Goal: Transaction & Acquisition: Subscribe to service/newsletter

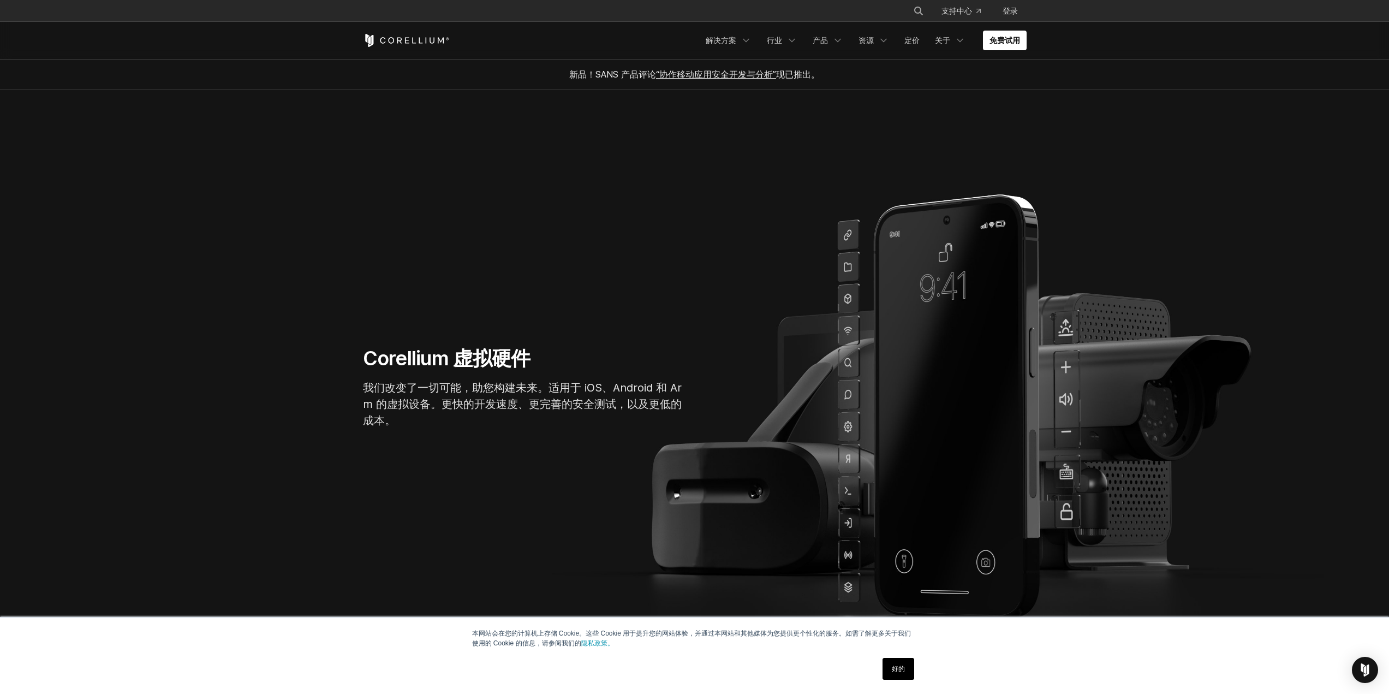
click at [951, 127] on section "Corellium 虚拟硬件 我们改变了一切可能，助您构建未来。适用于 iOS、Android 和 Arm 的虚拟设备。更快的开发速度、更完善的安全测试，以及…" at bounding box center [694, 392] width 1389 height 604
click at [793, 37] on icon "导航菜单" at bounding box center [791, 40] width 11 height 11
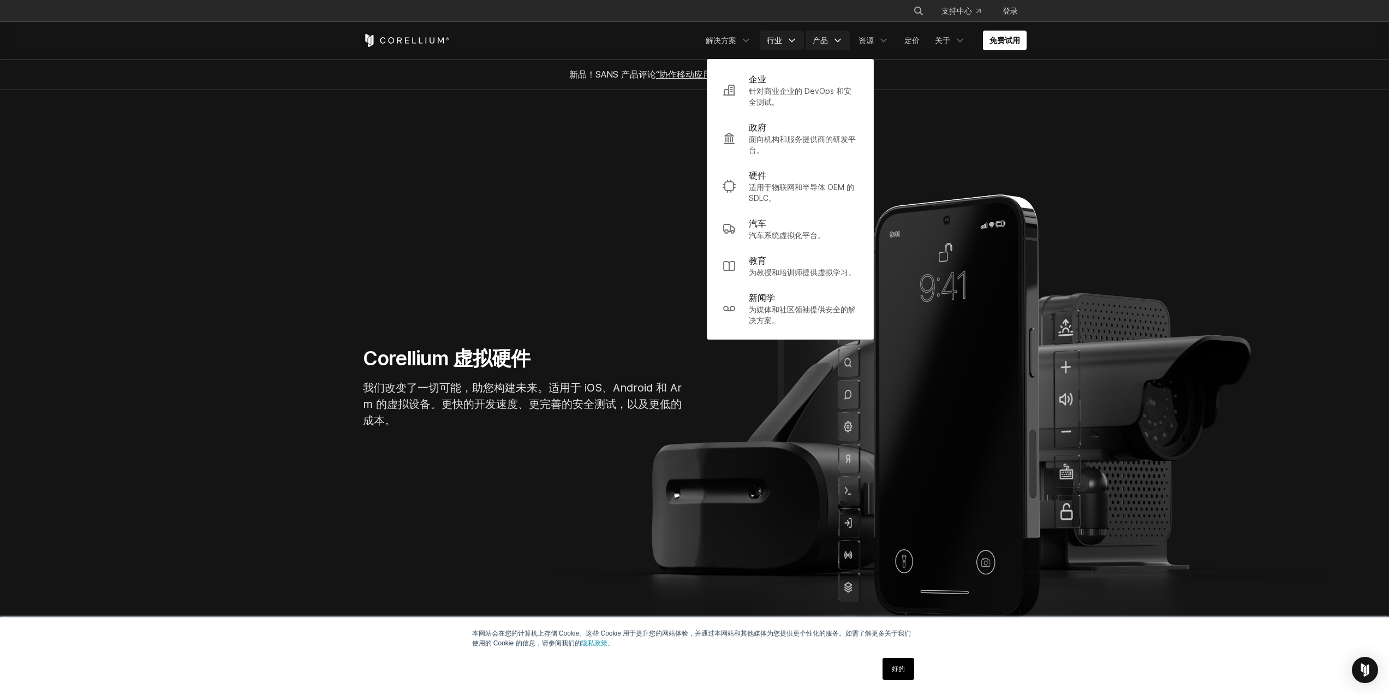
click at [841, 37] on icon "导航菜单" at bounding box center [837, 40] width 11 height 11
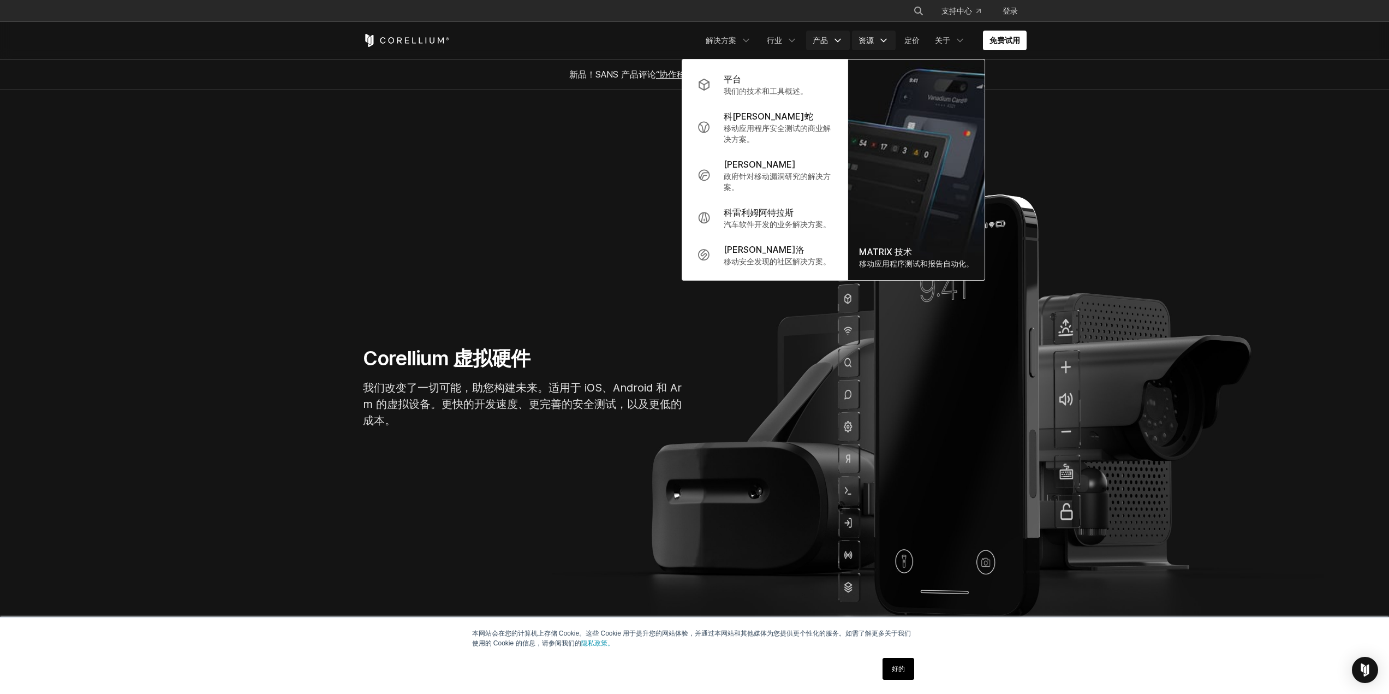
click at [895, 38] on link "资源" at bounding box center [874, 41] width 44 height 20
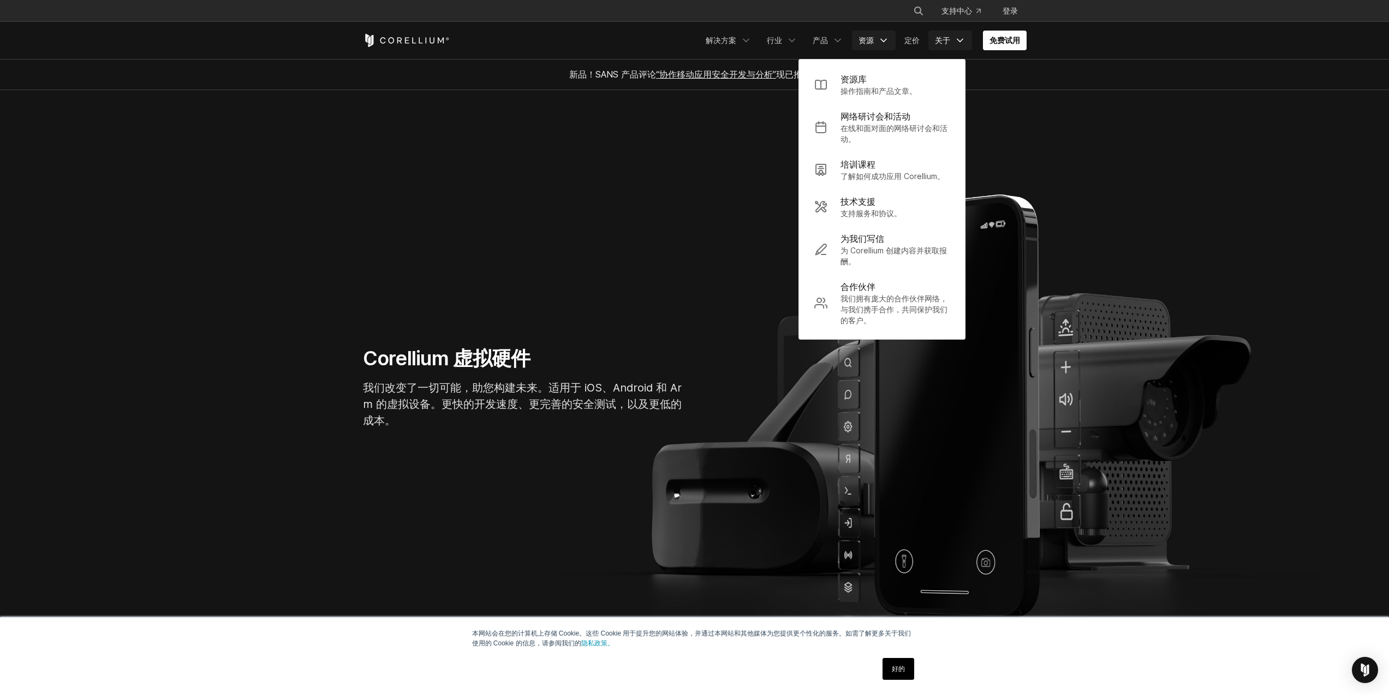
click at [964, 44] on icon "导航菜单" at bounding box center [959, 40] width 11 height 11
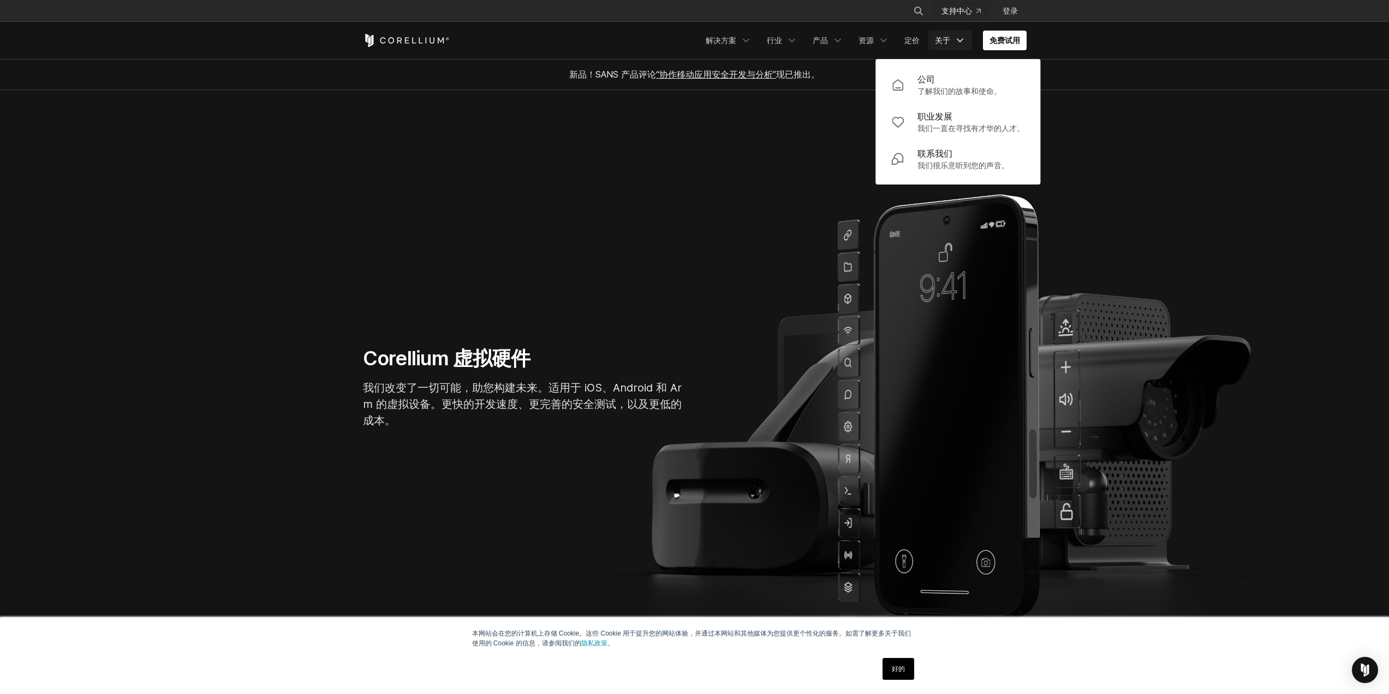
click at [979, 12] on icon "导航菜单" at bounding box center [978, 11] width 4 height 4
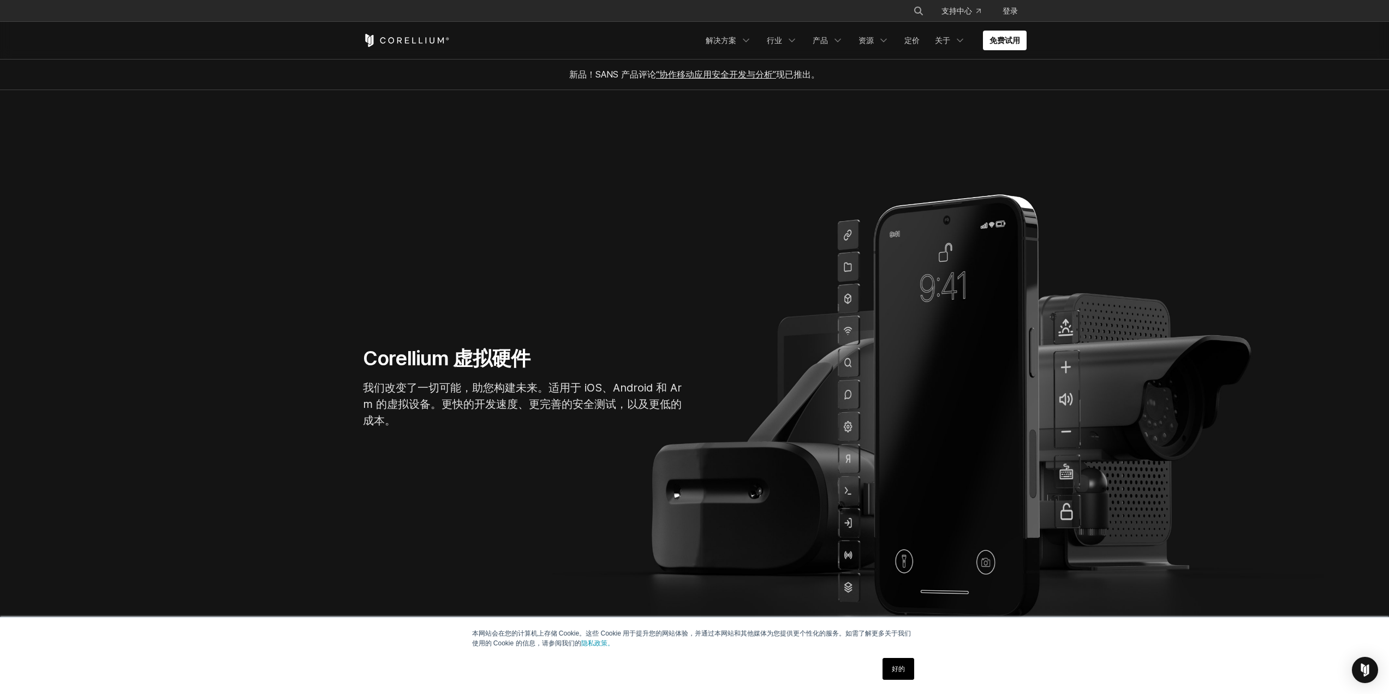
click at [911, 415] on div "Corellium 虚拟硬件 我们改变了一切可能，助您构建未来。适用于 iOS、Android 和 Arm 的虚拟设备。更快的开发速度、更完善的安全测试，以及…" at bounding box center [694, 391] width 685 height 91
click at [750, 41] on icon "导航菜单" at bounding box center [745, 40] width 11 height 11
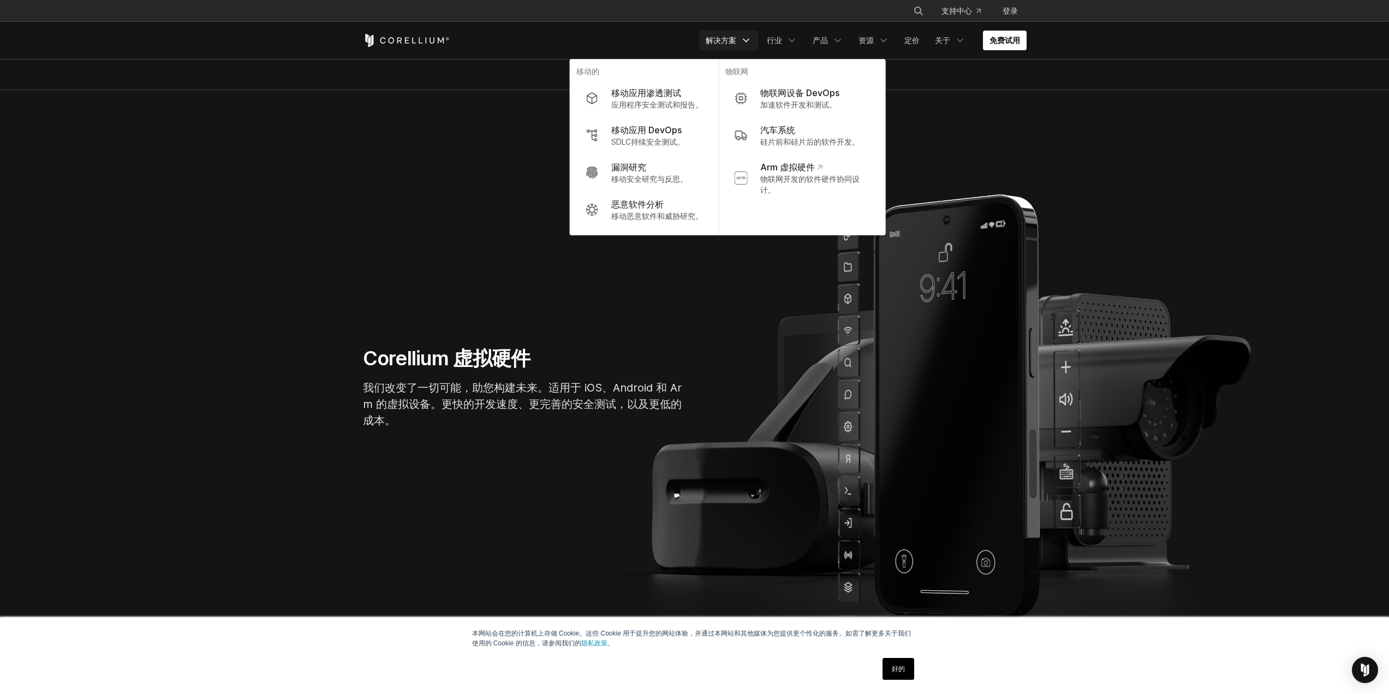
click at [1020, 134] on section "Corellium 虚拟硬件 我们改变了一切可能，助您构建未来。适用于 iOS、Android 和 Arm 的虚拟设备。更快的开发速度、更完善的安全测试，以及…" at bounding box center [694, 392] width 1389 height 604
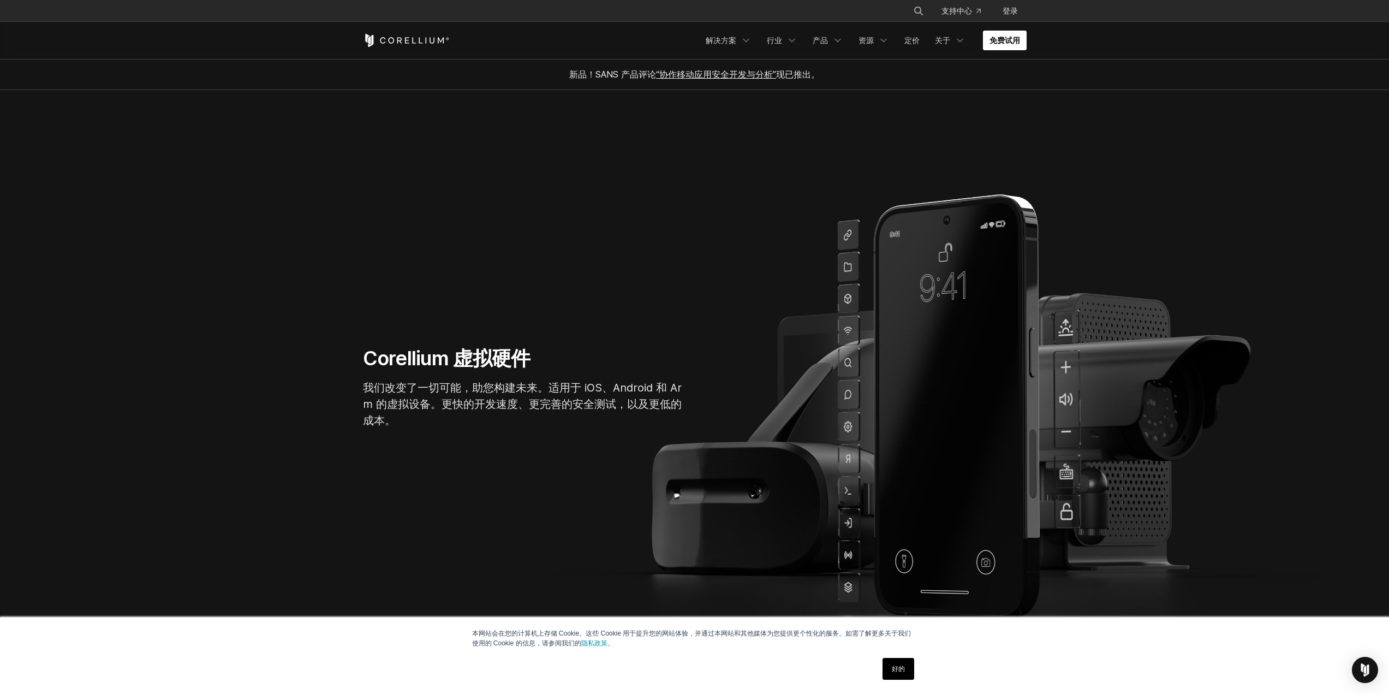
click at [1003, 44] on font "免费试用" at bounding box center [1004, 39] width 31 height 9
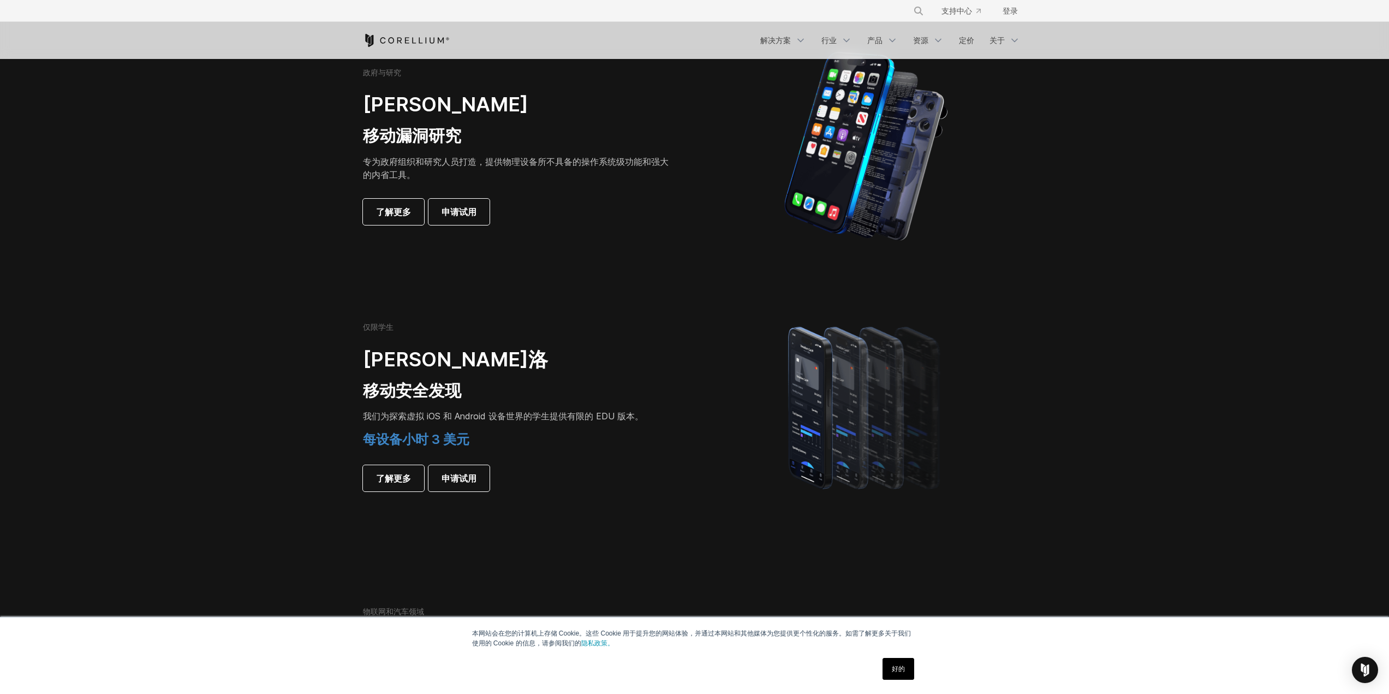
scroll to position [546, 0]
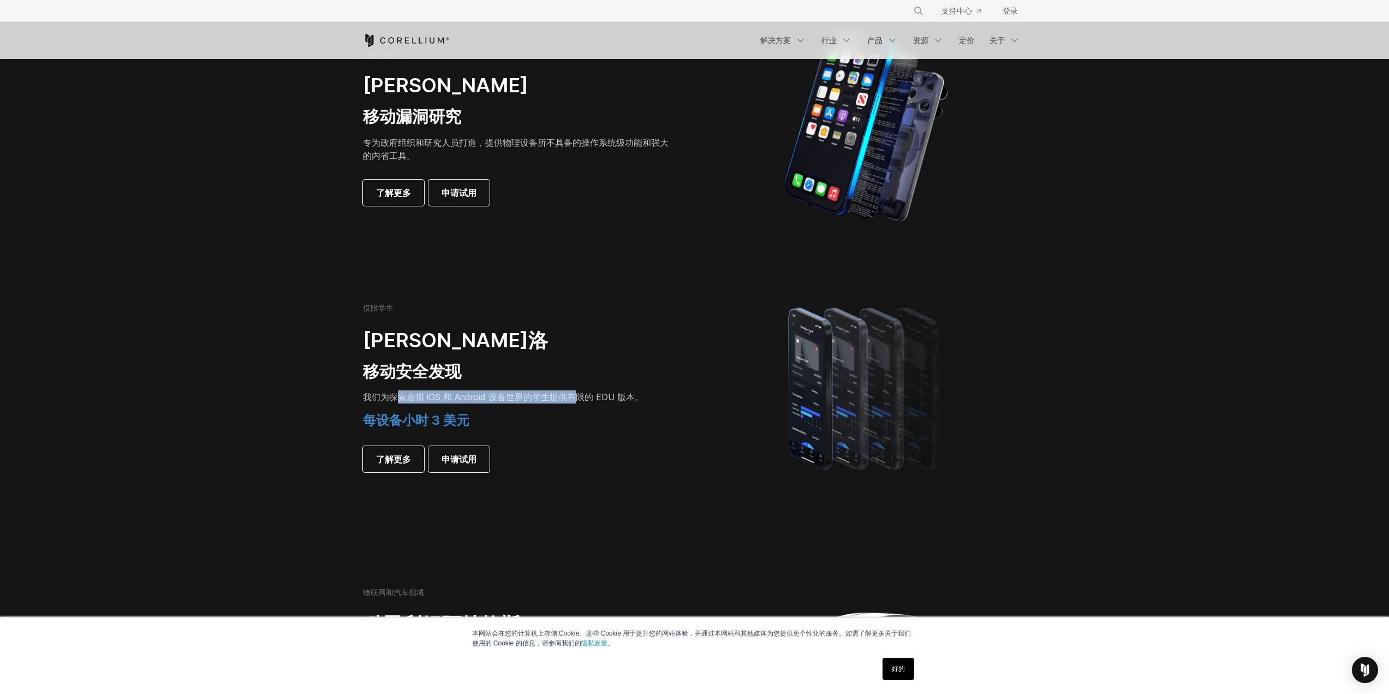
drag, startPoint x: 397, startPoint y: 393, endPoint x: 572, endPoint y: 393, distance: 175.2
click at [572, 393] on font "我们为探索虚拟 iOS 和 Android 设备世界的 学生提供有限的 EDU 版本。" at bounding box center [503, 396] width 280 height 11
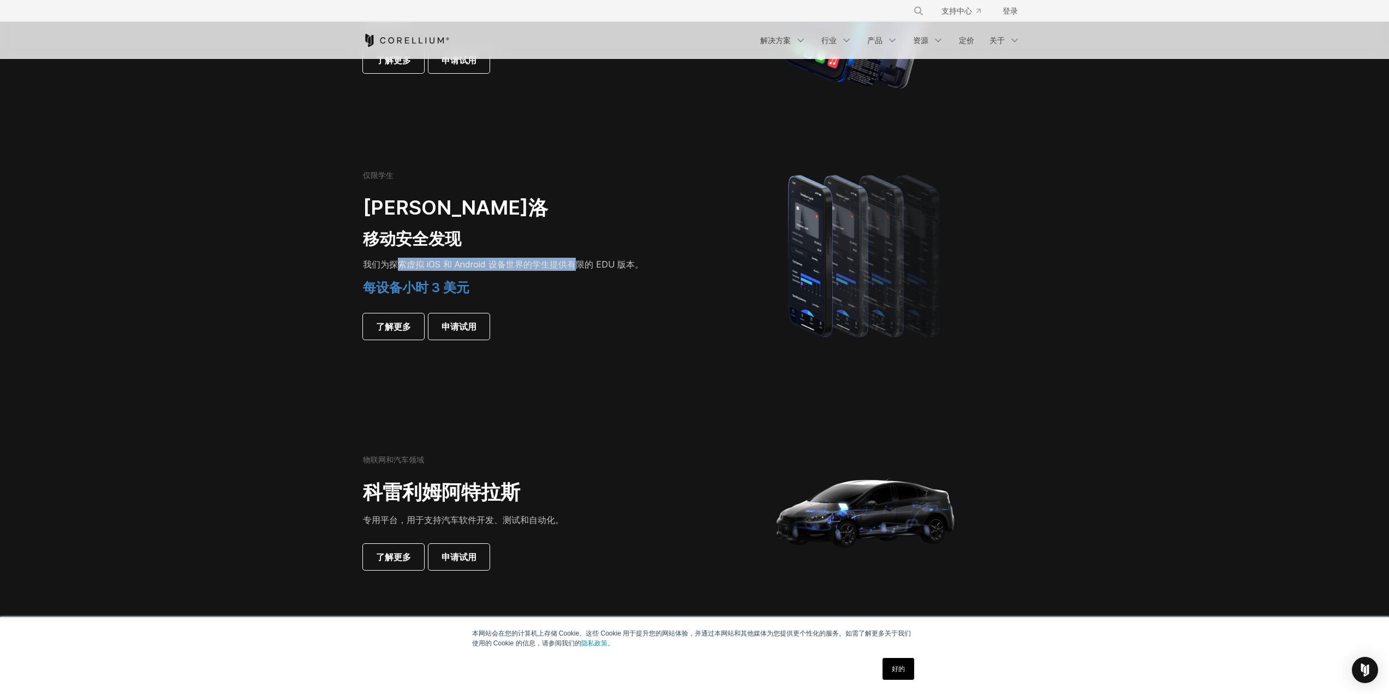
scroll to position [818, 0]
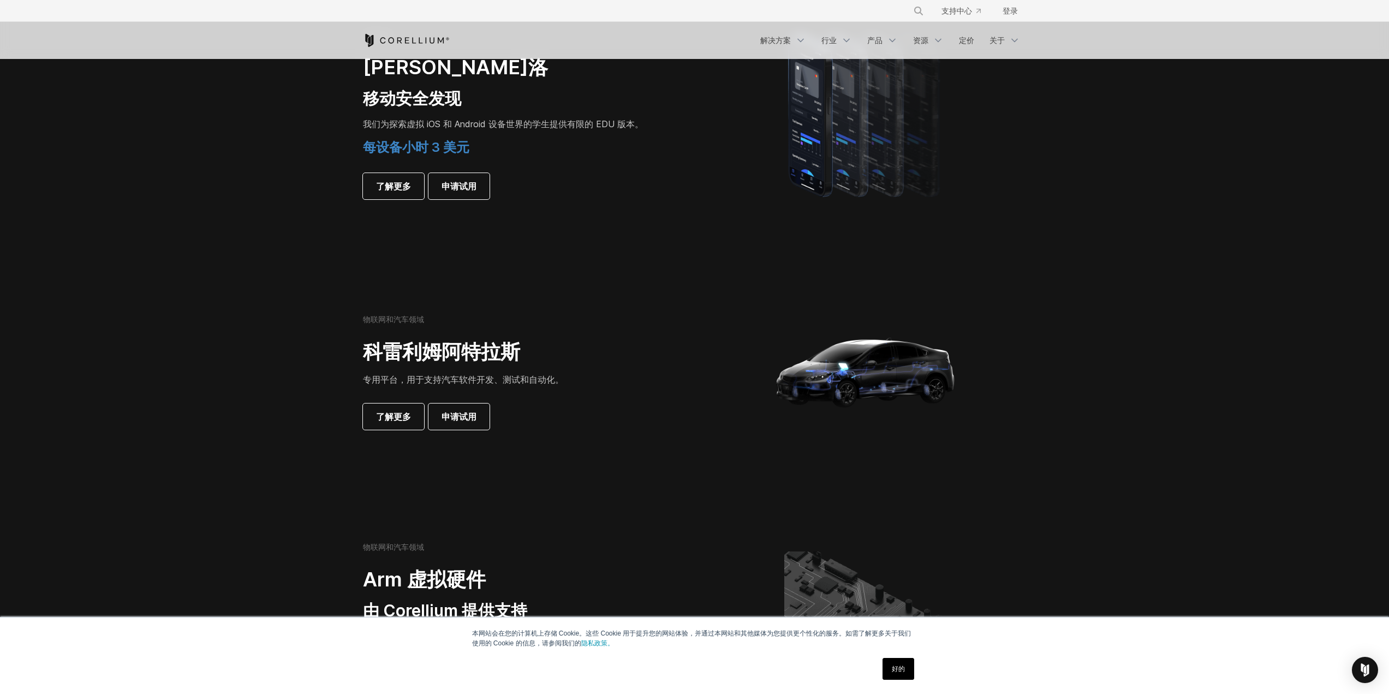
click at [751, 477] on div at bounding box center [866, 371] width 321 height 218
click at [626, 521] on section "物联网和汽车领域 Arm 虚拟硬件 由 Corellium 提供支持 利用虚拟化硬件模型革新嵌入式软件开发。我们与 Arm 合作创建了一个处理器和系统板模型库…" at bounding box center [694, 642] width 1389 height 270
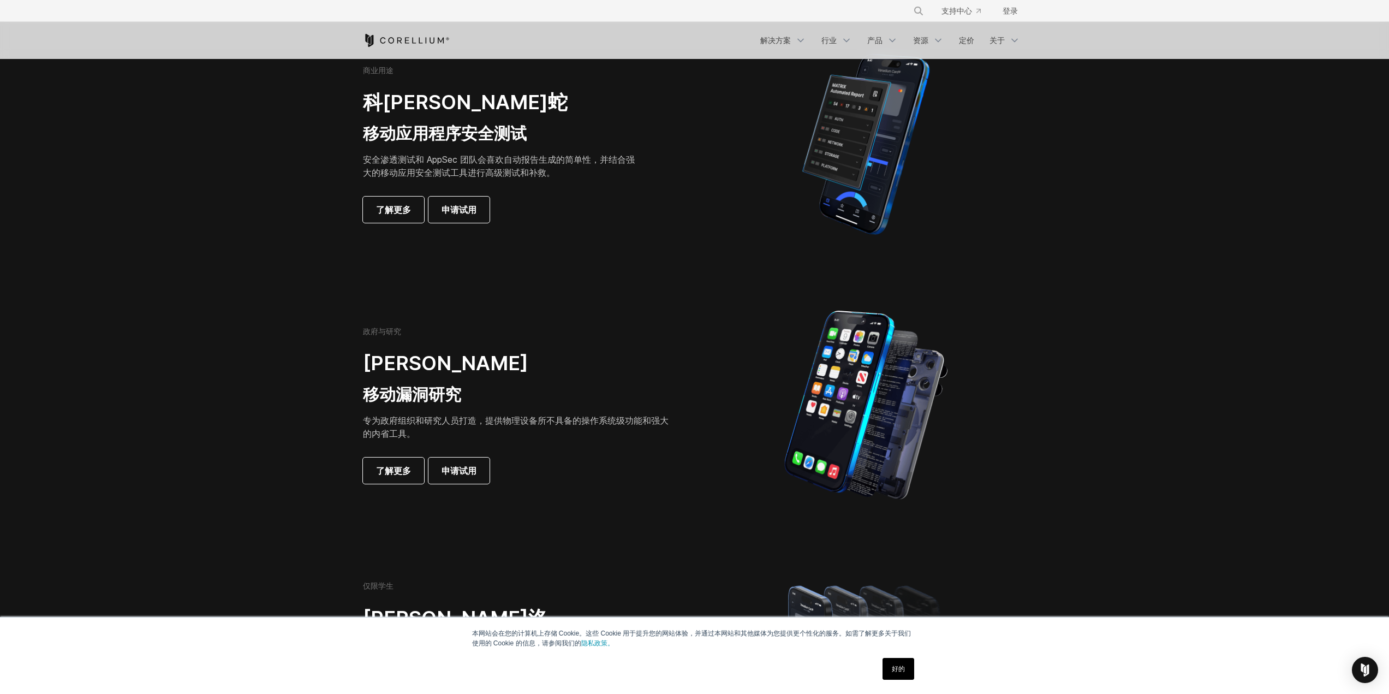
scroll to position [0, 0]
